Goal: Transaction & Acquisition: Purchase product/service

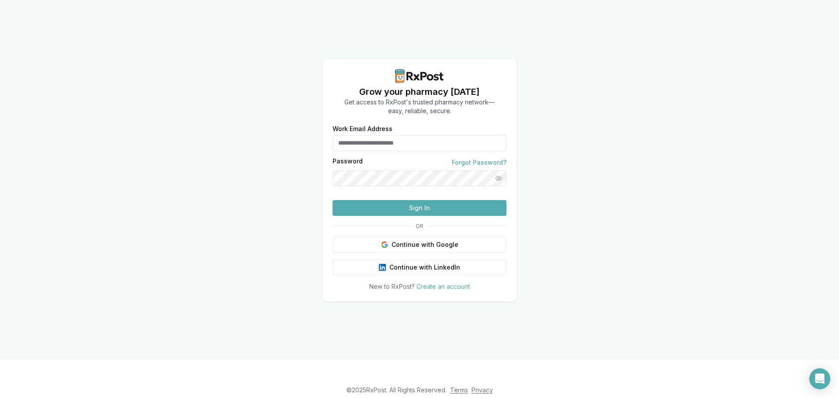
type input "**********"
click at [393, 216] on button "Sign In" at bounding box center [419, 208] width 174 height 16
click at [304, 213] on div "**********" at bounding box center [419, 179] width 839 height 359
click at [395, 216] on button "Sign In" at bounding box center [419, 208] width 174 height 16
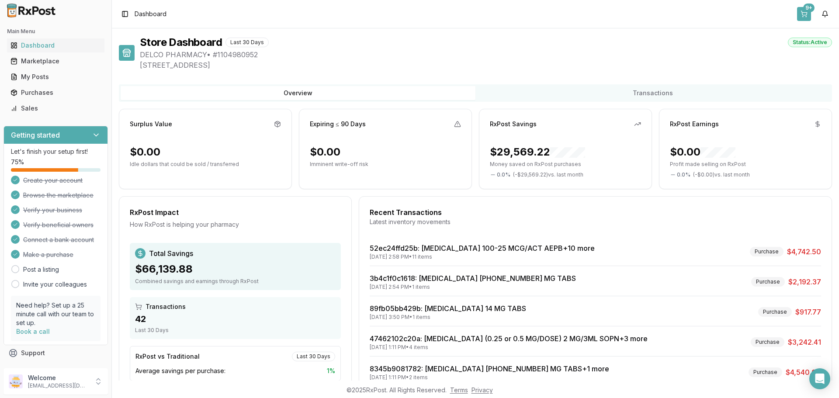
click at [803, 15] on button "9+" at bounding box center [804, 14] width 14 height 14
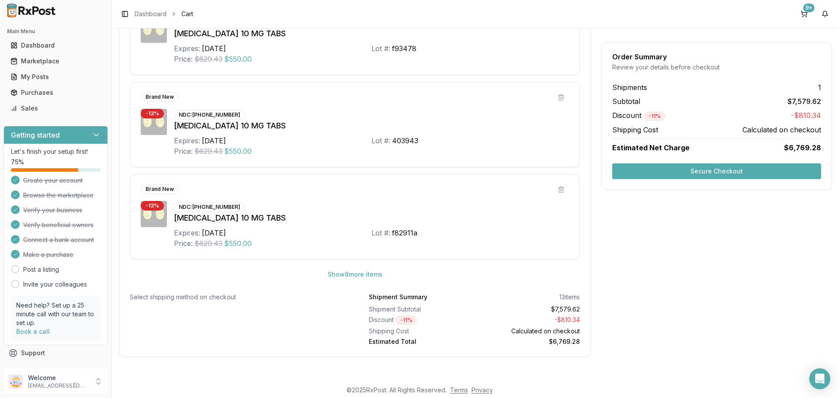
scroll to position [427, 0]
click at [341, 275] on button "Show 8 more item s" at bounding box center [355, 274] width 69 height 16
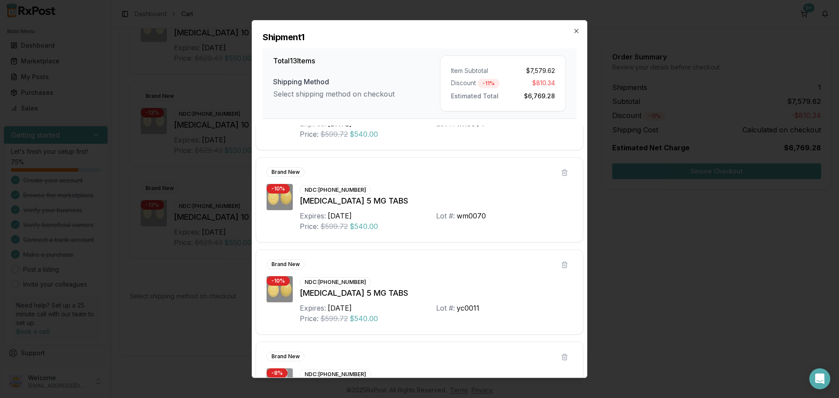
scroll to position [728, 0]
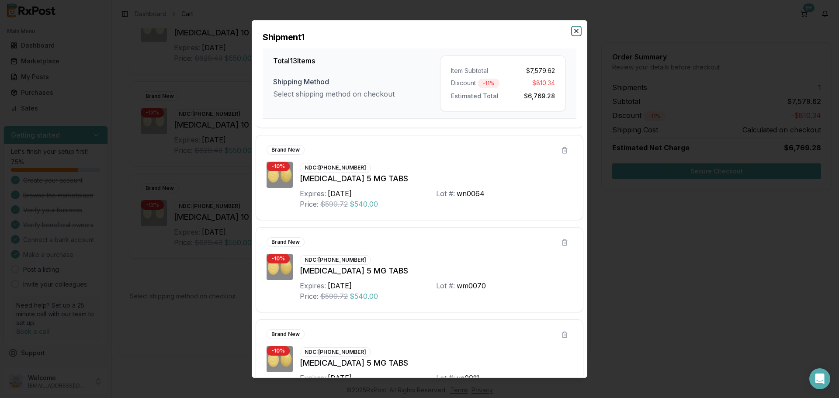
click at [575, 31] on icon "button" at bounding box center [576, 31] width 7 height 7
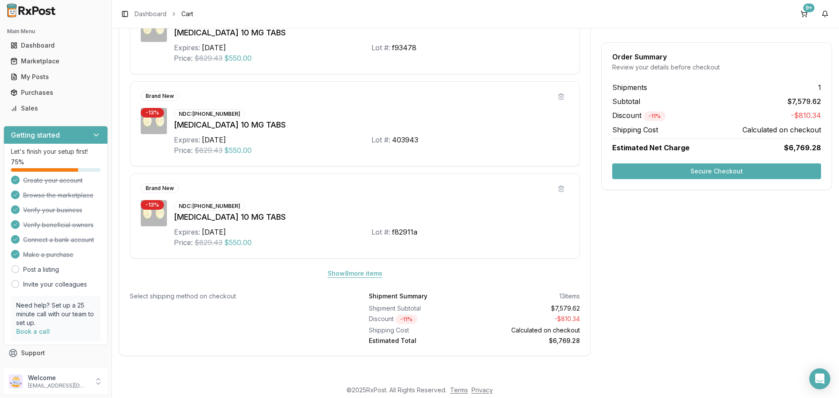
click at [344, 274] on button "Show 8 more item s" at bounding box center [355, 274] width 69 height 16
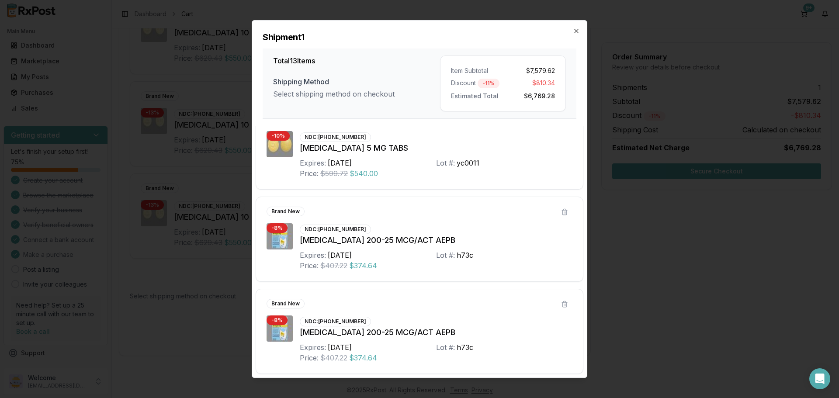
scroll to position [946, 0]
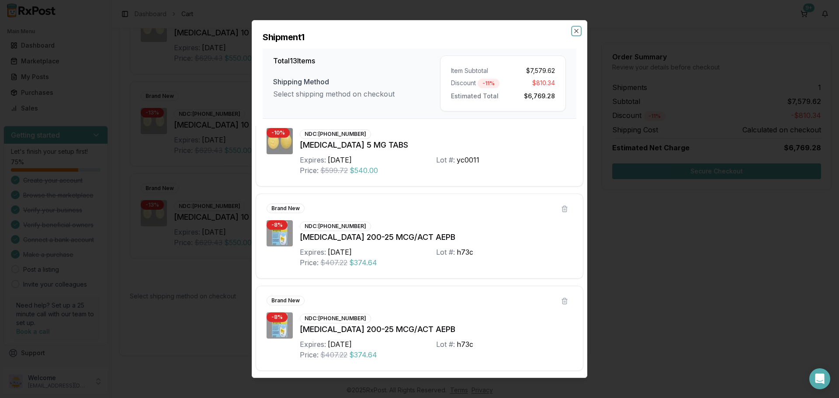
click at [578, 31] on icon "button" at bounding box center [576, 31] width 7 height 7
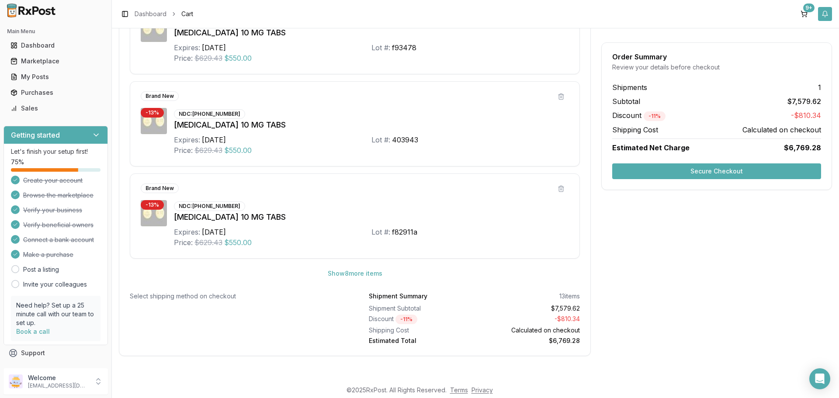
click at [829, 14] on button "button" at bounding box center [825, 14] width 14 height 14
click at [763, 79] on link "View All" at bounding box center [754, 78] width 24 height 7
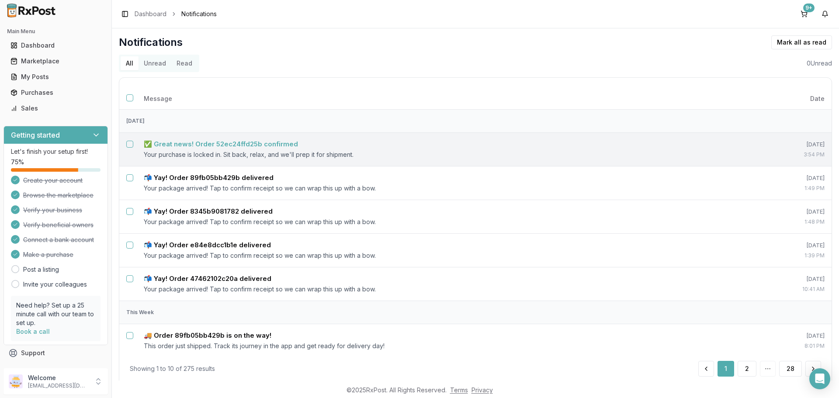
click at [266, 144] on h5 "✅ Great news! Order 52ec24ffd25b confirmed" at bounding box center [221, 144] width 154 height 9
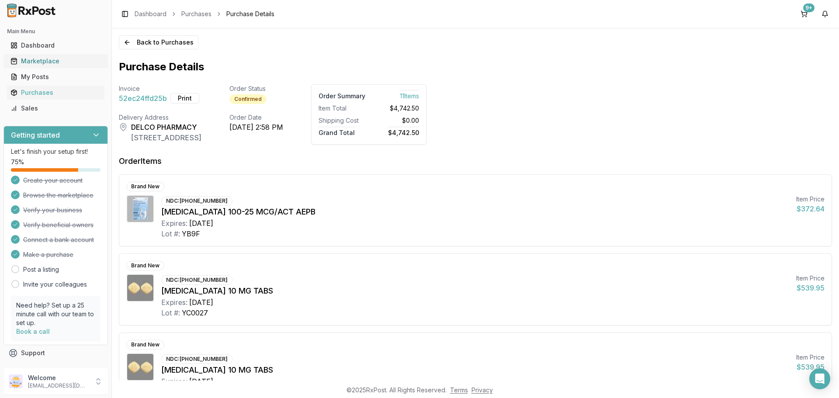
click at [48, 63] on div "Marketplace" at bounding box center [55, 61] width 90 height 9
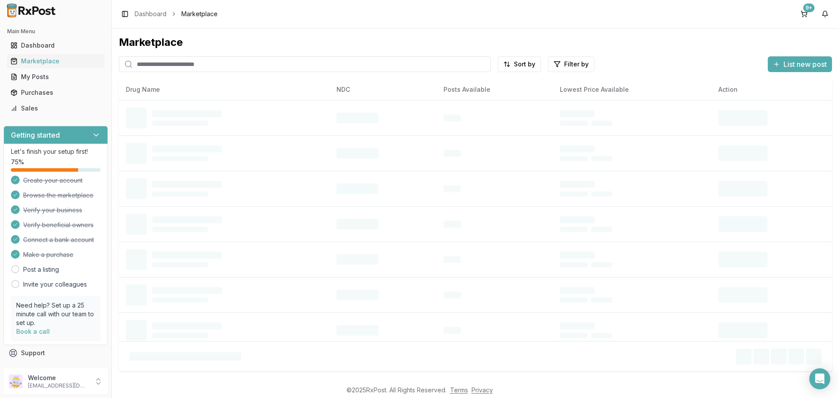
click at [213, 66] on input "search" at bounding box center [305, 64] width 372 height 16
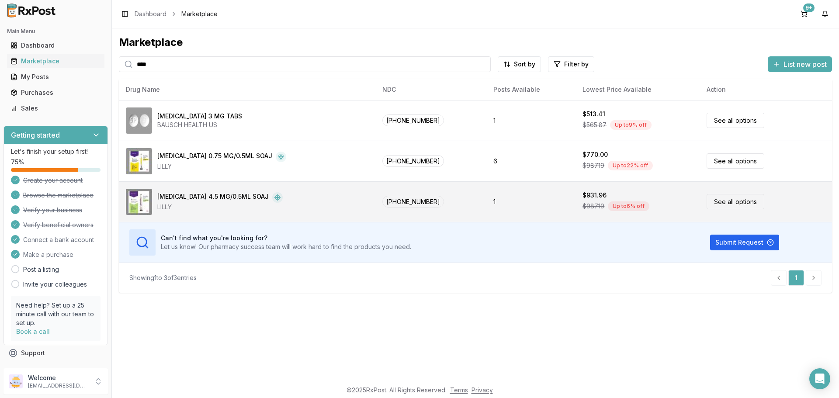
type input "****"
click at [715, 206] on link "See all options" at bounding box center [735, 201] width 58 height 15
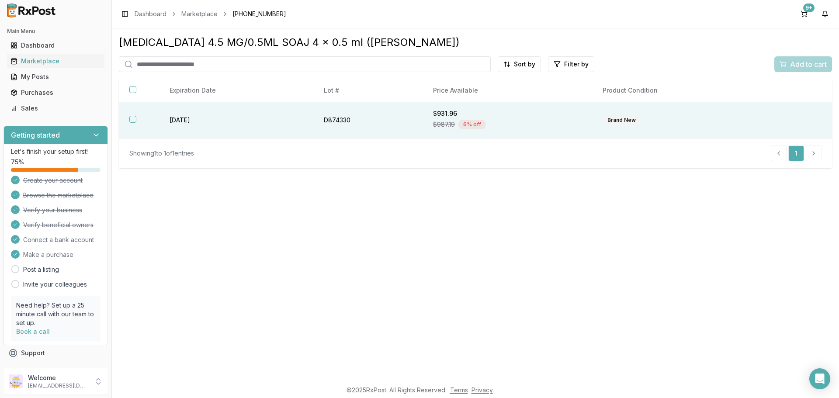
click at [130, 123] on th at bounding box center [139, 120] width 40 height 36
click at [801, 62] on span "Add to cart" at bounding box center [808, 64] width 37 height 10
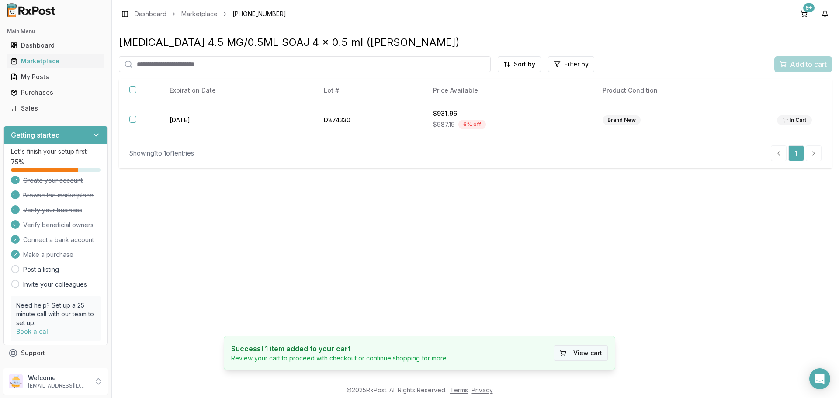
click at [580, 356] on button "View cart" at bounding box center [580, 353] width 54 height 16
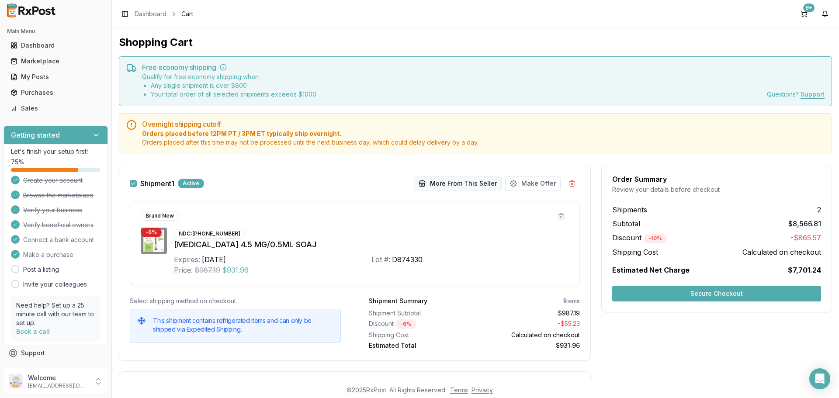
click at [443, 186] on button "More From This Seller" at bounding box center [458, 183] width 88 height 14
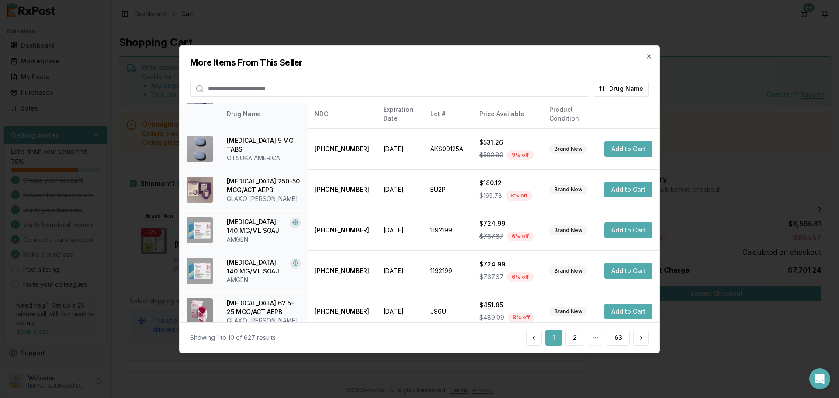
scroll to position [208, 0]
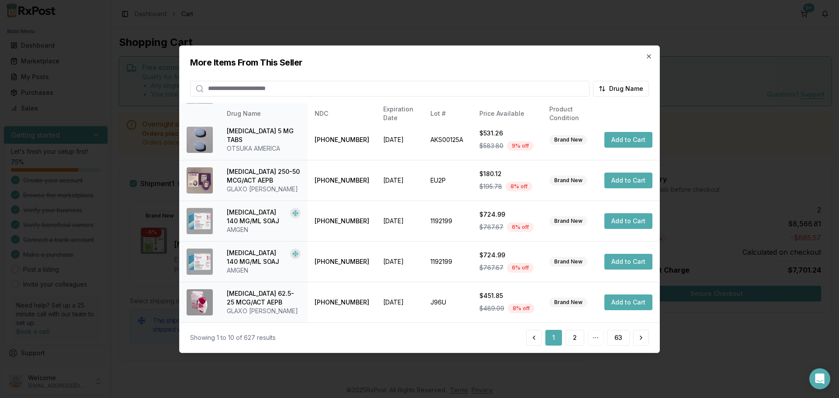
click at [323, 93] on input "search" at bounding box center [389, 88] width 399 height 16
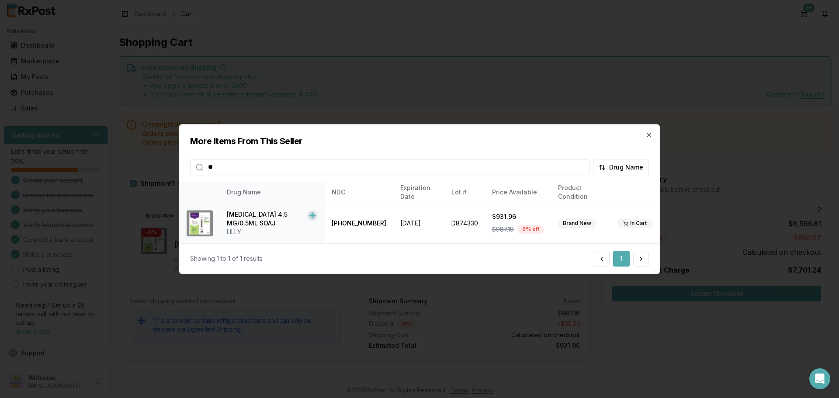
type input "*"
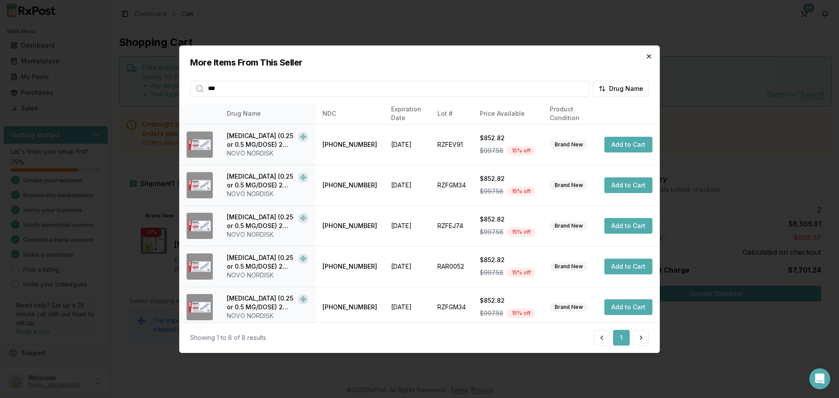
type input "***"
click at [648, 59] on icon "button" at bounding box center [648, 55] width 7 height 7
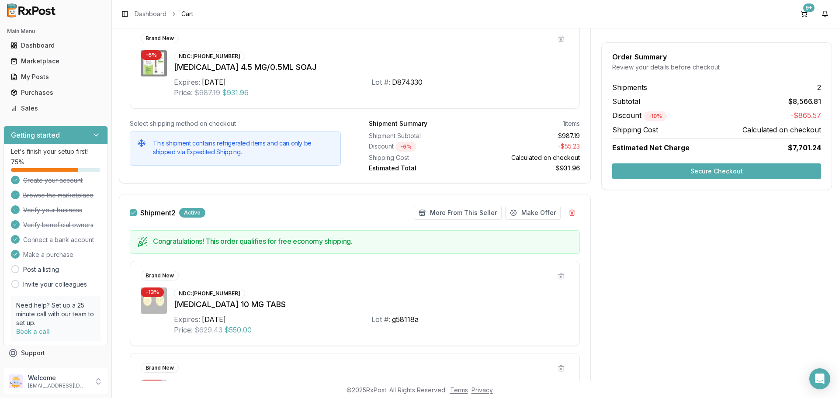
scroll to position [218, 0]
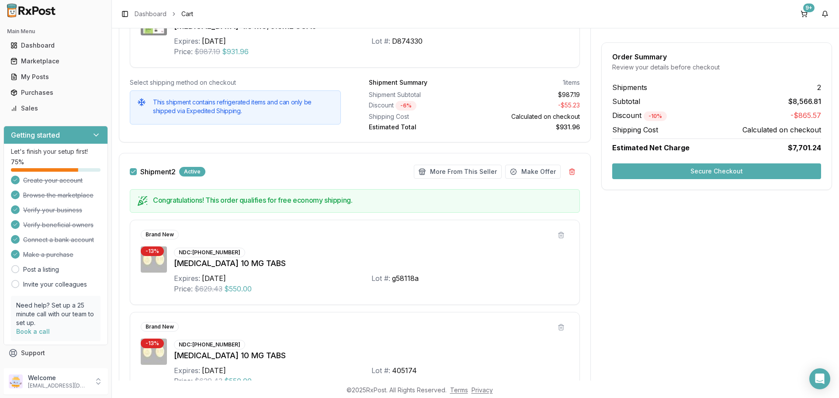
click at [135, 173] on button "Shipment 2" at bounding box center [133, 171] width 7 height 7
click at [744, 171] on button "Secure Checkout" at bounding box center [716, 171] width 209 height 16
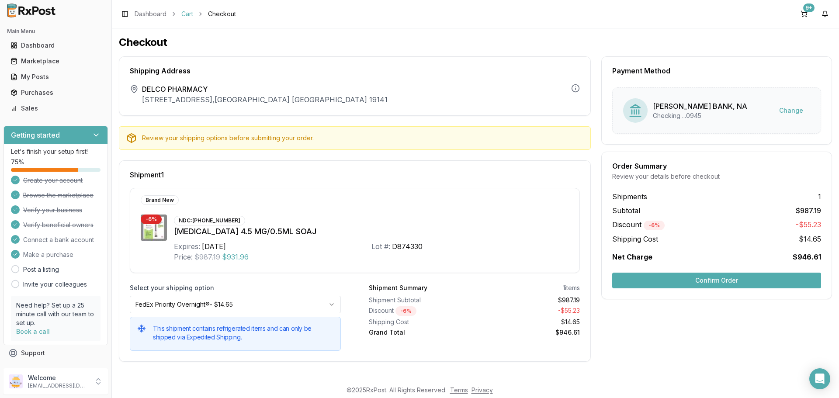
click at [186, 13] on link "Cart" at bounding box center [187, 14] width 12 height 9
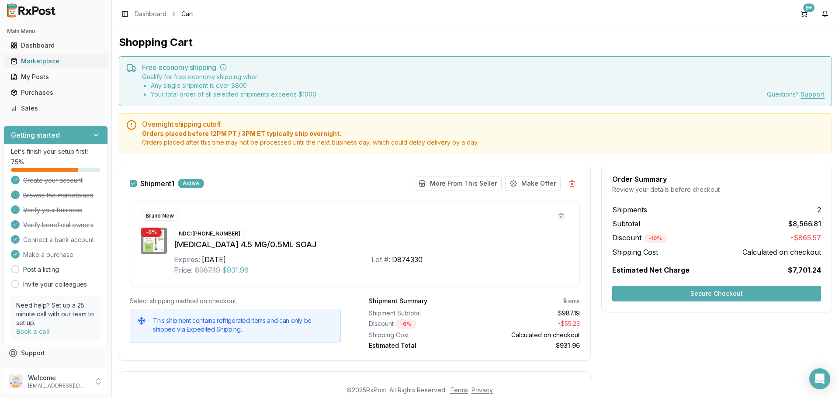
click at [45, 62] on div "Marketplace" at bounding box center [55, 61] width 90 height 9
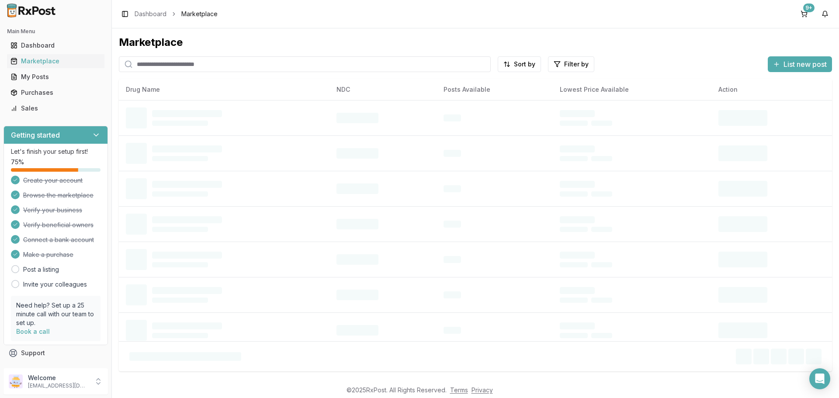
click at [211, 63] on input "search" at bounding box center [305, 64] width 372 height 16
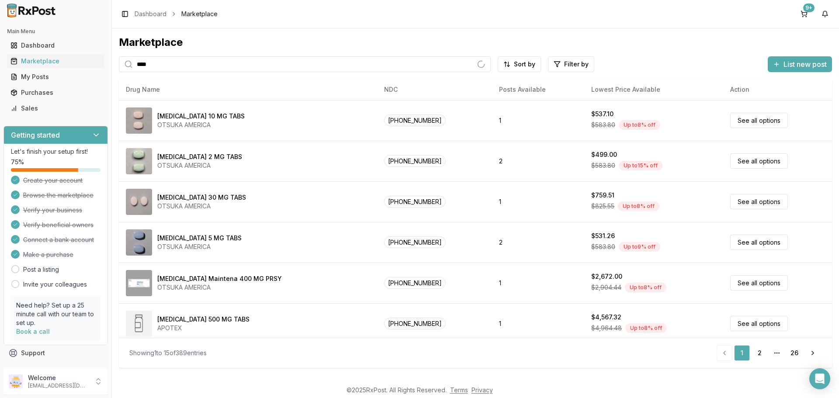
type input "*******"
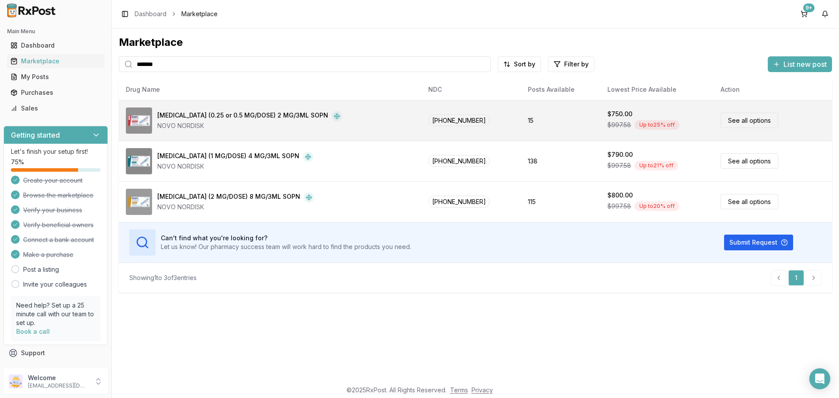
click at [736, 118] on link "See all options" at bounding box center [749, 120] width 58 height 15
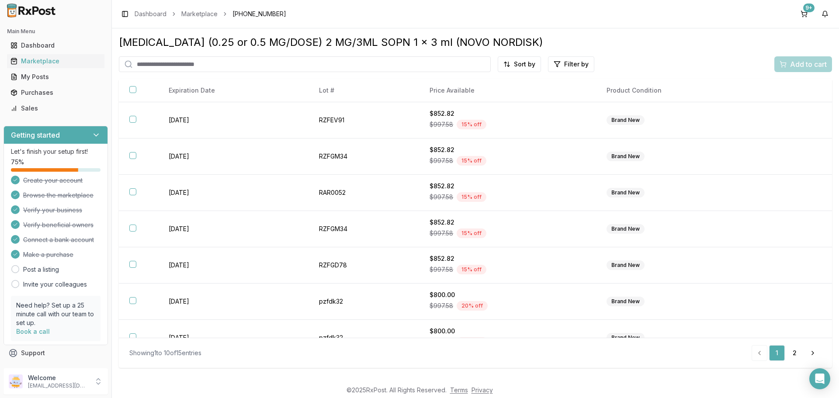
click at [514, 65] on html "Main Menu Dashboard Marketplace My Posts Purchases Sales Getting started Let's …" at bounding box center [419, 199] width 839 height 398
click at [490, 96] on div "Price (Low to High)" at bounding box center [497, 97] width 83 height 14
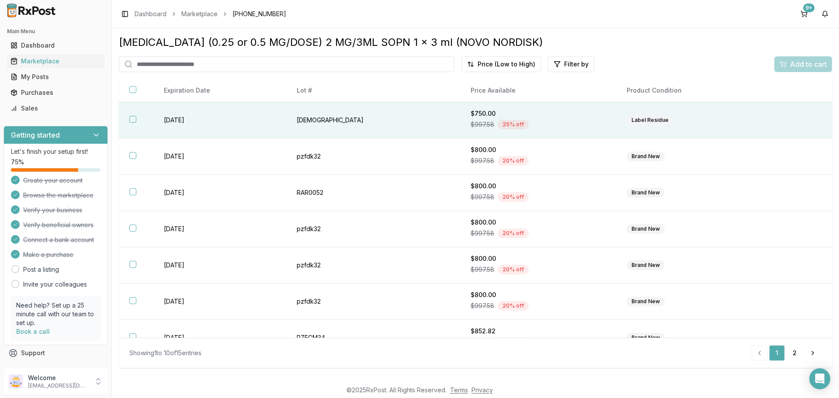
click at [133, 119] on button "button" at bounding box center [132, 119] width 7 height 7
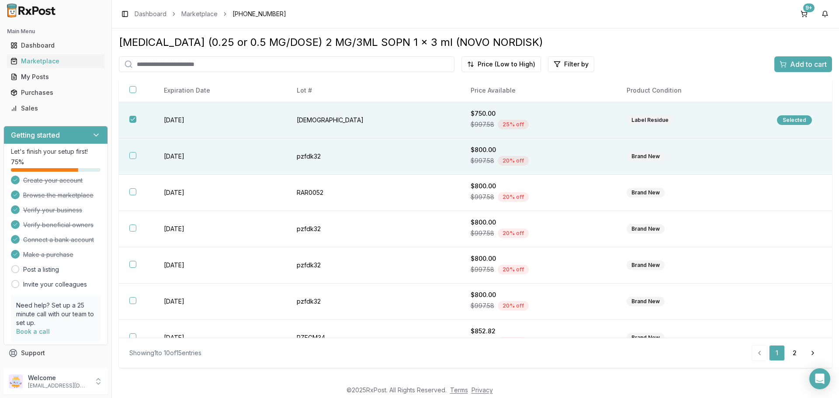
click at [135, 154] on button "button" at bounding box center [132, 155] width 7 height 7
click at [788, 68] on div "Add to cart" at bounding box center [802, 64] width 47 height 10
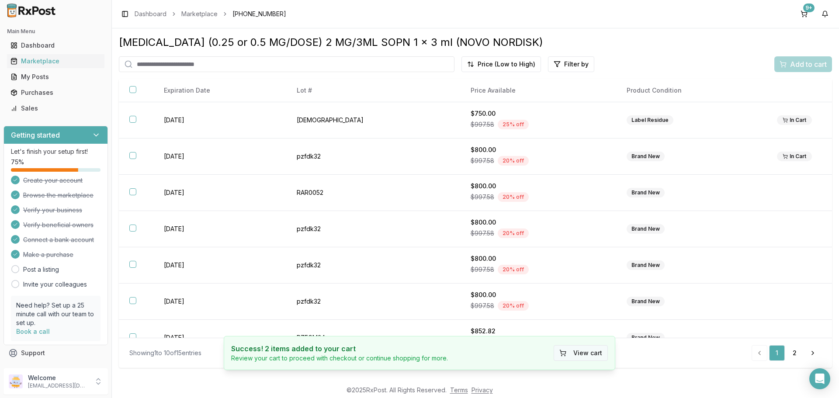
click at [582, 353] on button "View cart" at bounding box center [580, 353] width 54 height 16
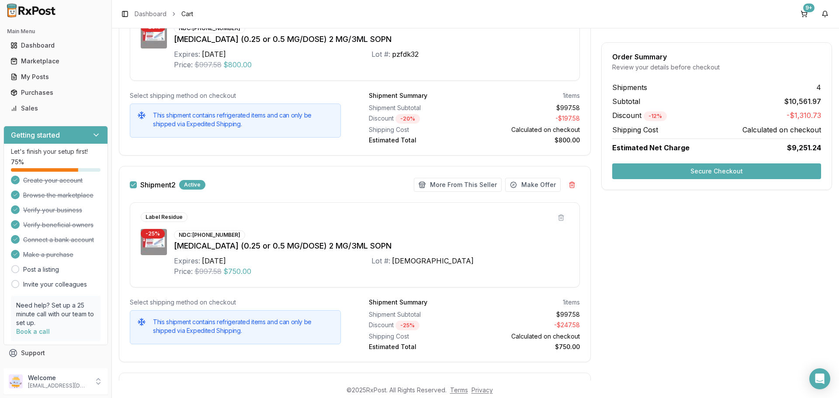
scroll to position [87, 0]
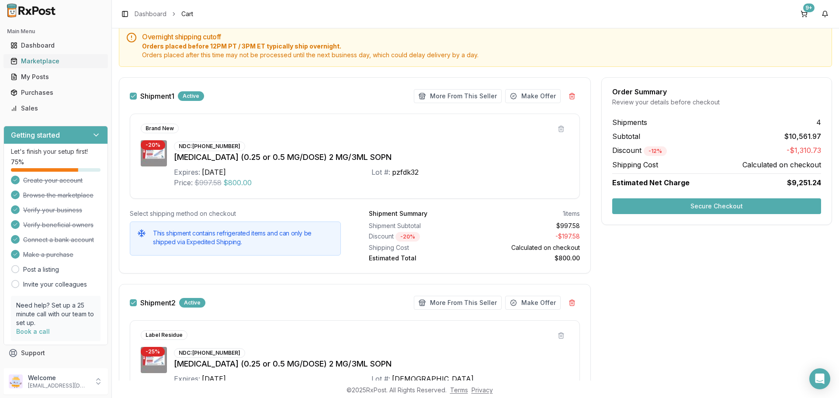
click at [38, 62] on div "Marketplace" at bounding box center [55, 61] width 90 height 9
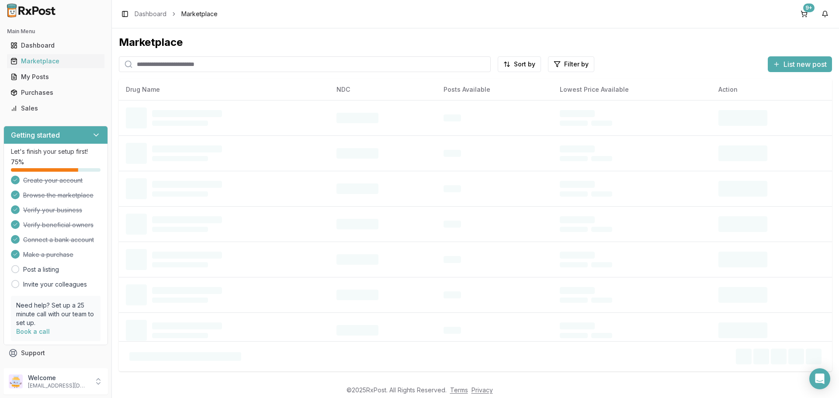
click at [228, 69] on input "search" at bounding box center [305, 64] width 372 height 16
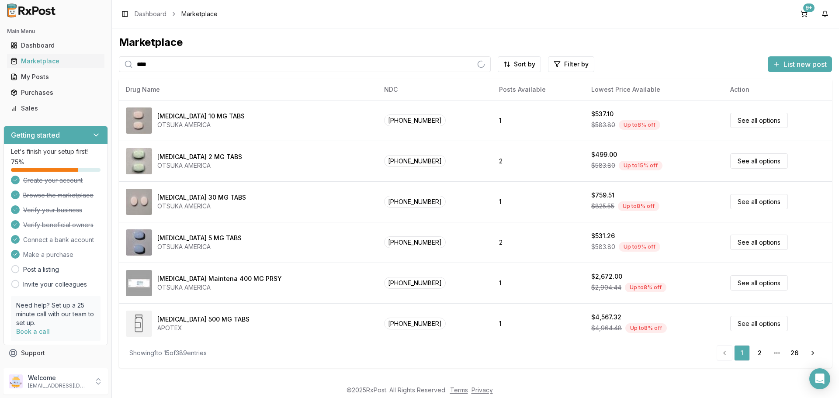
type input "*******"
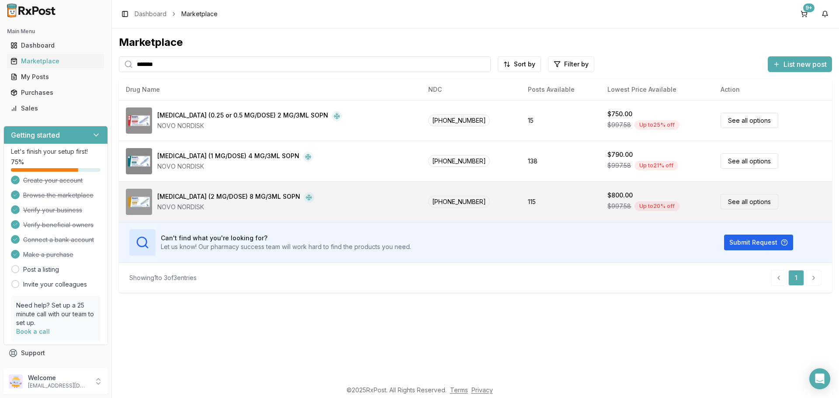
click at [211, 197] on div "[MEDICAL_DATA] (2 MG/DOSE) 8 MG/3ML SOPN" at bounding box center [228, 197] width 143 height 10
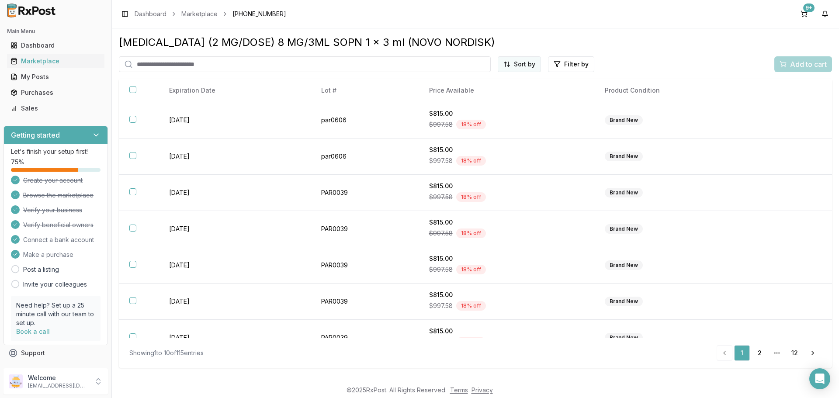
click at [518, 64] on html "Main Menu Dashboard Marketplace My Posts Purchases Sales Getting started Let's …" at bounding box center [419, 199] width 839 height 398
click at [499, 95] on div "Price (Low to High)" at bounding box center [497, 97] width 83 height 14
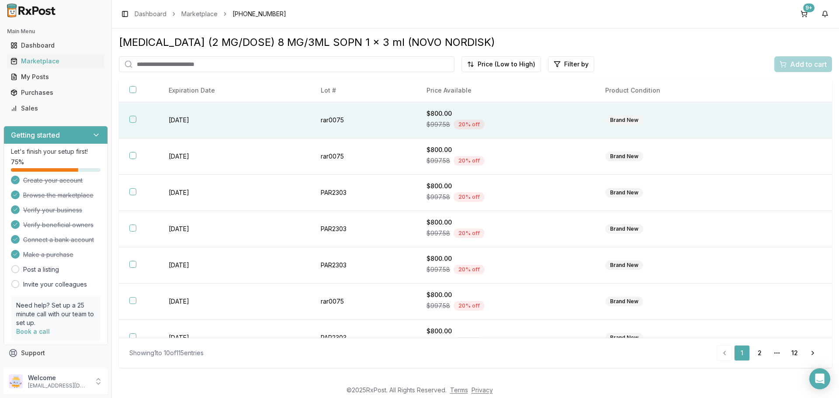
click at [136, 119] on button "button" at bounding box center [132, 119] width 7 height 7
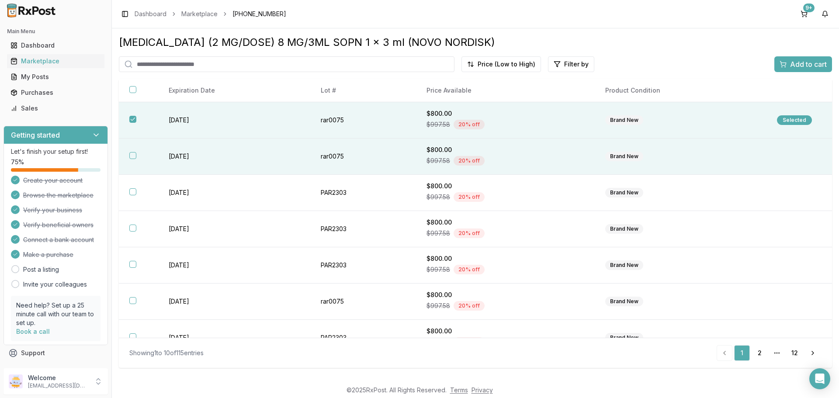
click at [132, 154] on button "button" at bounding box center [132, 155] width 7 height 7
click at [791, 66] on span "Add to cart" at bounding box center [808, 64] width 37 height 10
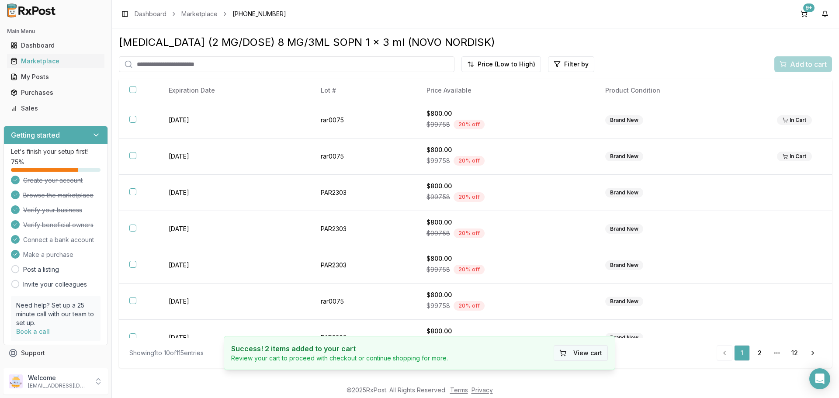
click at [598, 351] on button "View cart" at bounding box center [580, 353] width 54 height 16
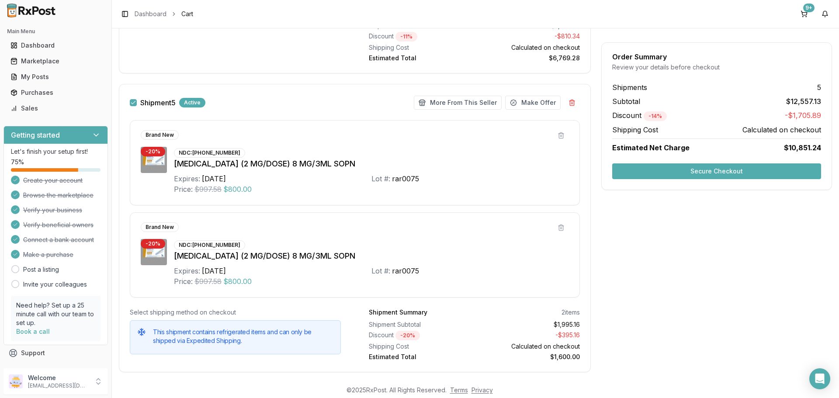
scroll to position [1345, 0]
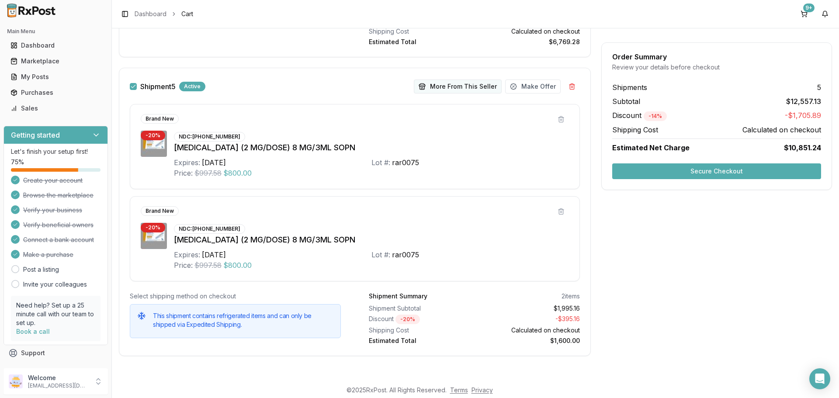
click at [439, 84] on button "More From This Seller" at bounding box center [458, 86] width 88 height 14
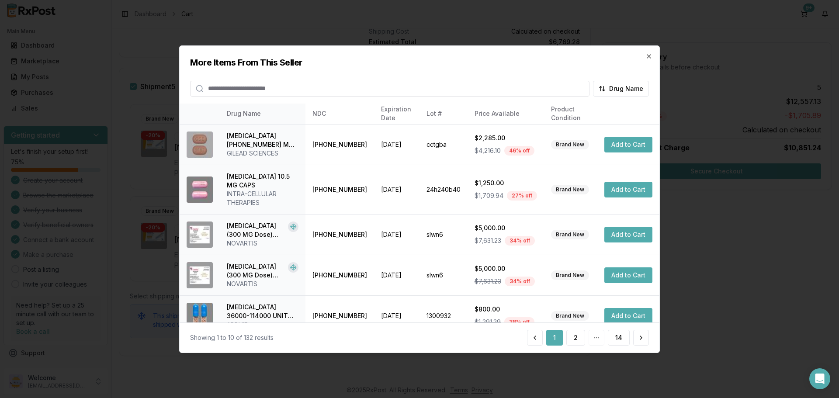
click at [349, 91] on input "search" at bounding box center [389, 88] width 399 height 16
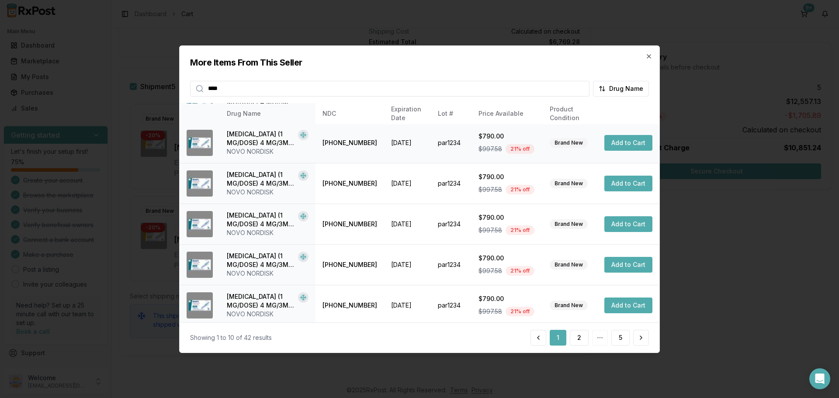
scroll to position [0, 0]
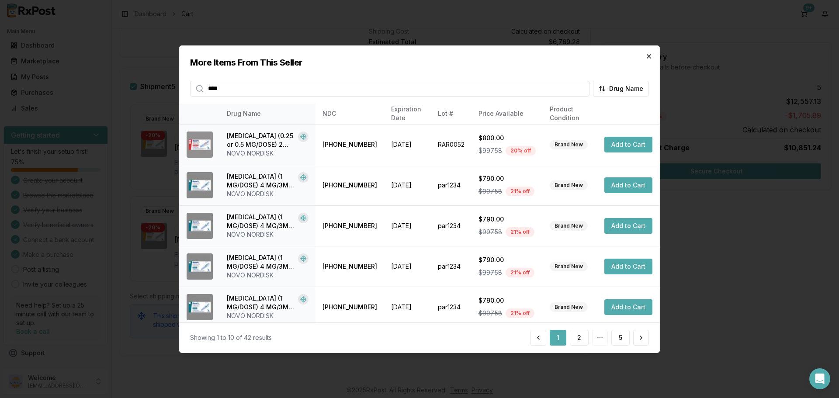
type input "****"
click at [645, 54] on icon "button" at bounding box center [648, 55] width 7 height 7
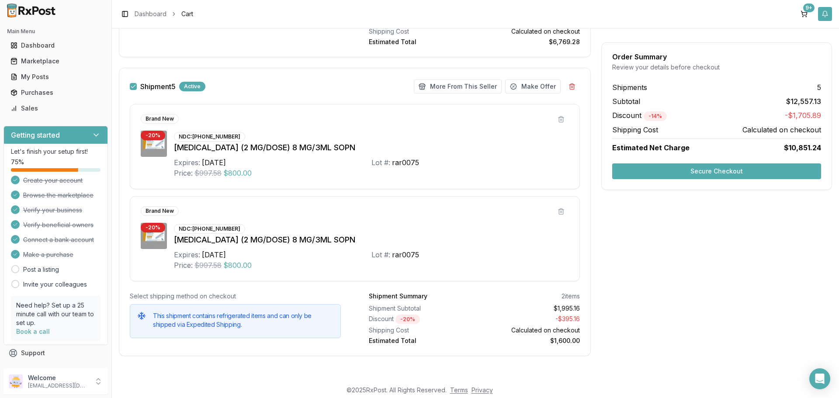
click at [821, 18] on button "button" at bounding box center [825, 14] width 14 height 14
click at [31, 62] on div "Marketplace" at bounding box center [55, 61] width 90 height 9
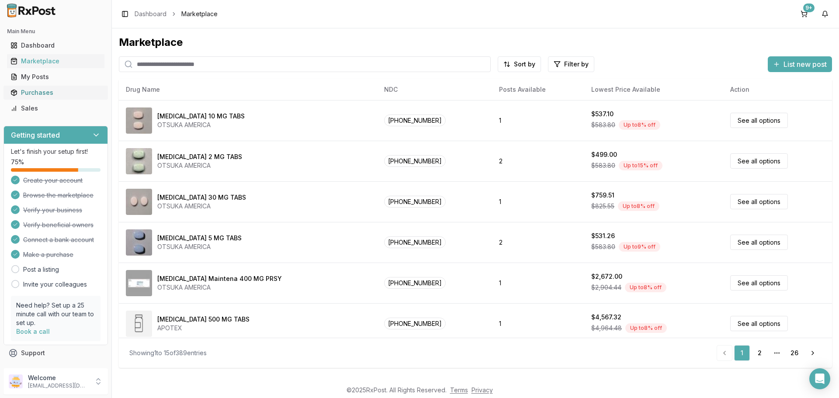
click at [42, 91] on div "Purchases" at bounding box center [55, 92] width 90 height 9
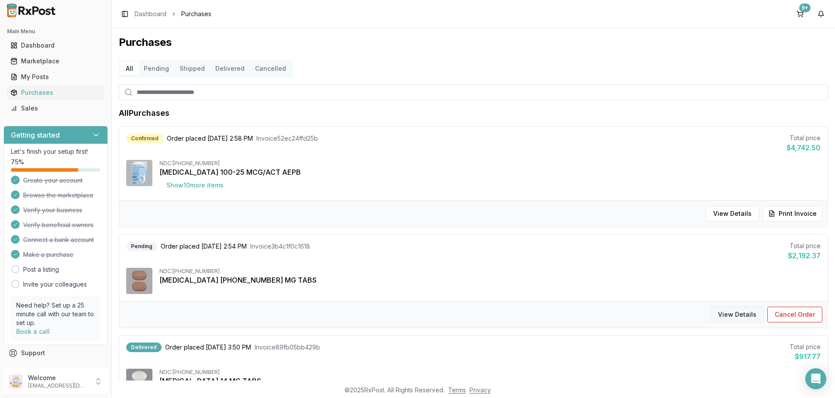
click at [730, 316] on button "View Details" at bounding box center [737, 315] width 53 height 16
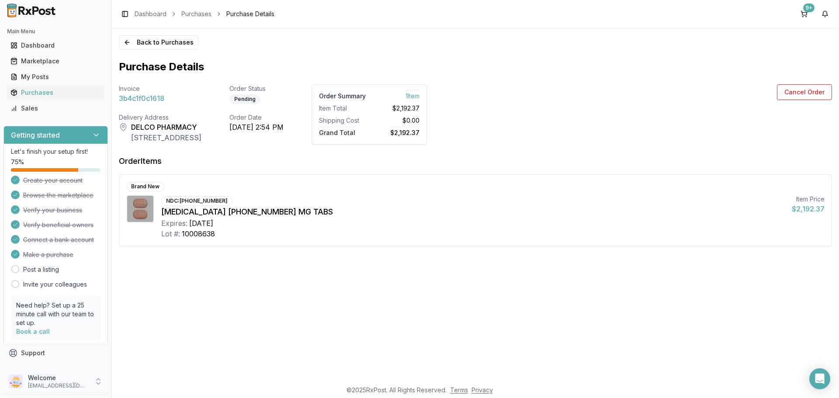
click at [96, 382] on icon at bounding box center [98, 381] width 9 height 9
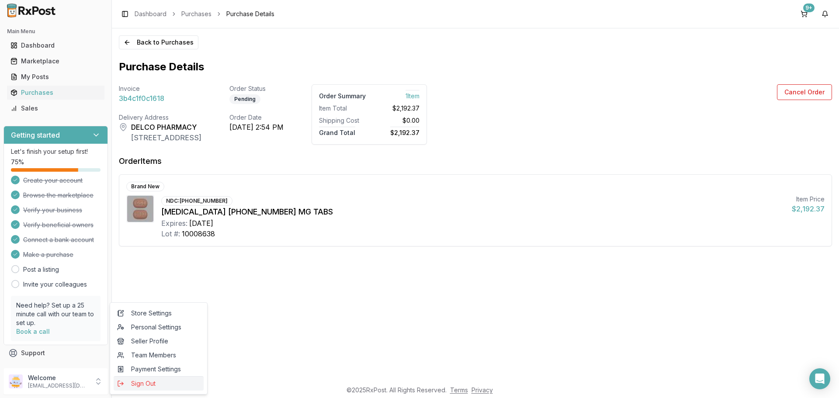
click at [137, 382] on span "Sign Out" at bounding box center [158, 383] width 83 height 9
